Goal: Find specific page/section: Find specific page/section

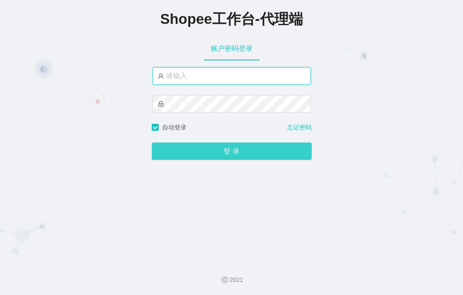
type input "yn02"
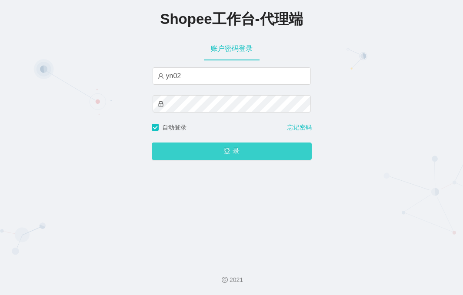
click at [208, 156] on button "登 录" at bounding box center [232, 151] width 160 height 17
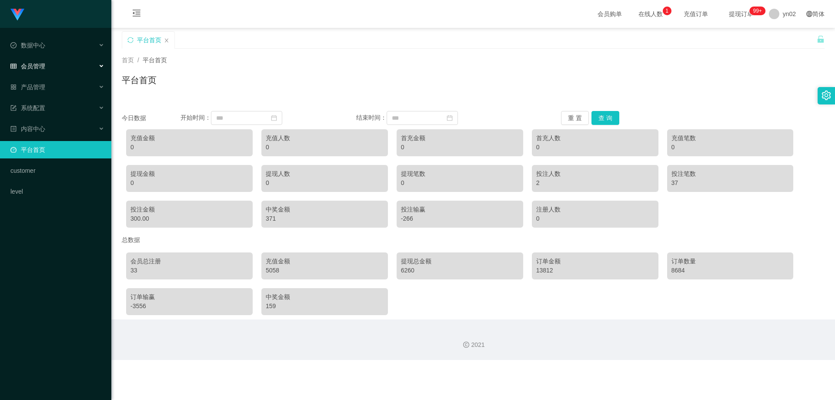
click at [55, 67] on div "会员管理" at bounding box center [55, 65] width 111 height 17
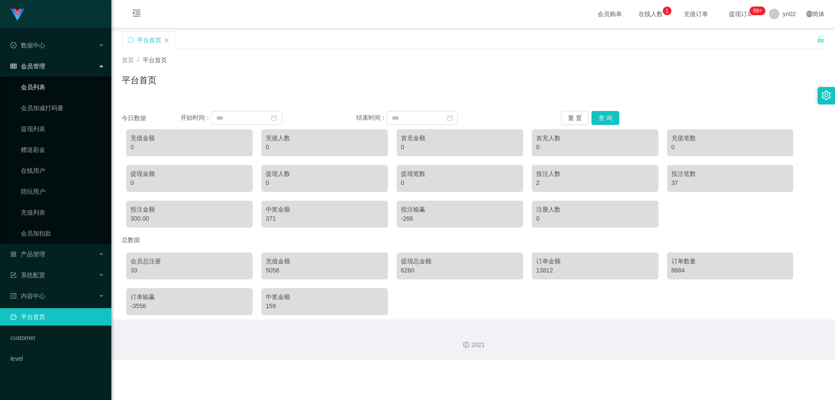
click at [53, 90] on link "会员列表" at bounding box center [62, 86] width 83 height 17
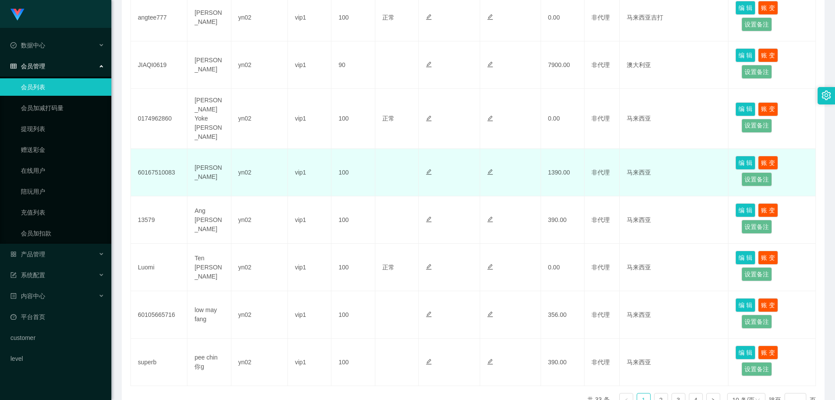
scroll to position [348, 0]
